Goal: Navigation & Orientation: Find specific page/section

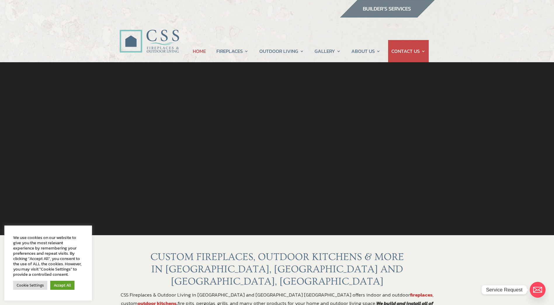
click at [386, 9] on img at bounding box center [387, 9] width 95 height 18
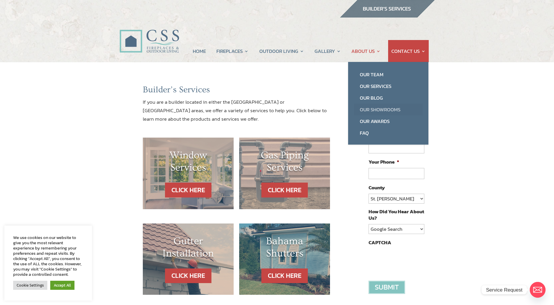
click at [381, 110] on link "Our Showrooms" at bounding box center [388, 110] width 69 height 12
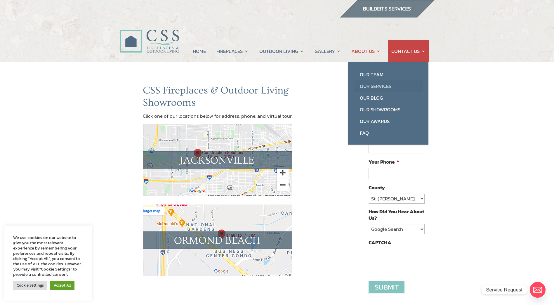
click at [373, 87] on link "Our Services" at bounding box center [388, 86] width 69 height 12
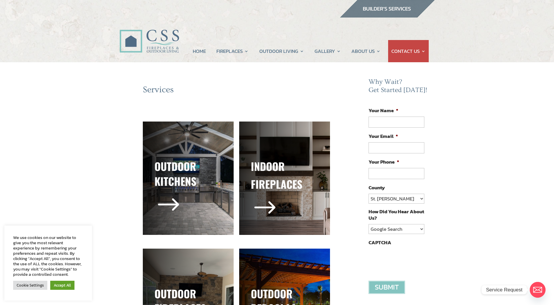
click at [392, 9] on img at bounding box center [387, 9] width 95 height 18
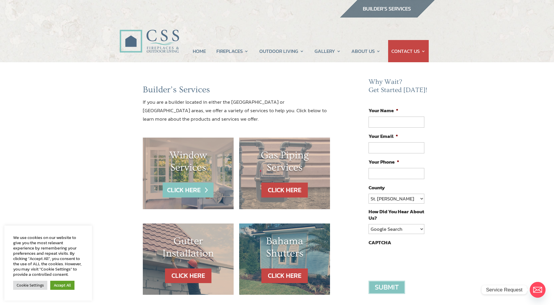
click at [192, 191] on link "CLICK HERE" at bounding box center [188, 190] width 51 height 15
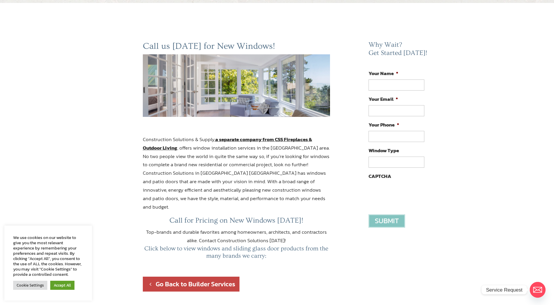
scroll to position [58, 0]
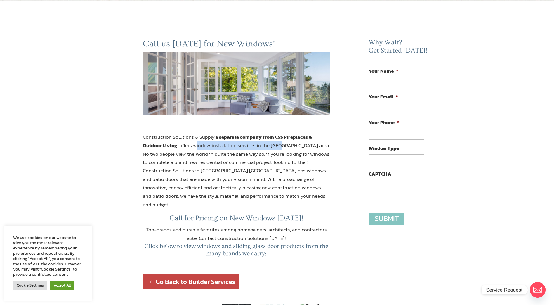
drag, startPoint x: 196, startPoint y: 146, endPoint x: 279, endPoint y: 148, distance: 82.4
click at [279, 148] on p "Construction Solutions & Supply, a separate company from CSS Fireplaces & Outdo…" at bounding box center [237, 173] width 188 height 81
drag, startPoint x: 279, startPoint y: 148, endPoint x: 201, endPoint y: 135, distance: 78.8
click at [243, 123] on p at bounding box center [237, 126] width 188 height 13
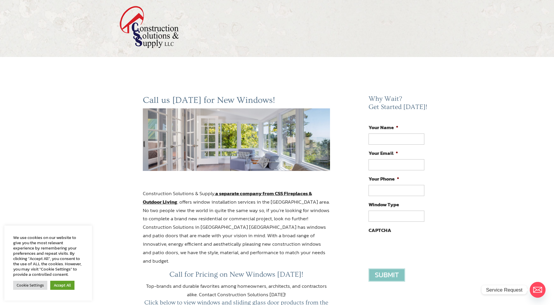
scroll to position [0, 0]
